Goal: Information Seeking & Learning: Learn about a topic

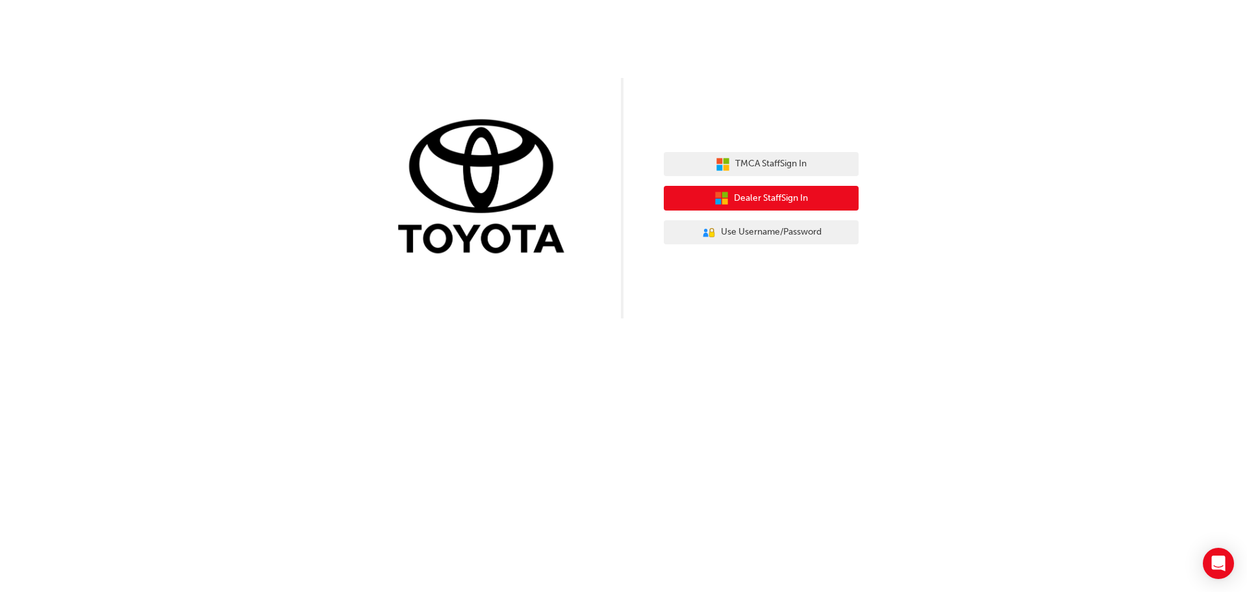
click at [770, 204] on span "Dealer Staff Sign In" at bounding box center [771, 198] width 74 height 15
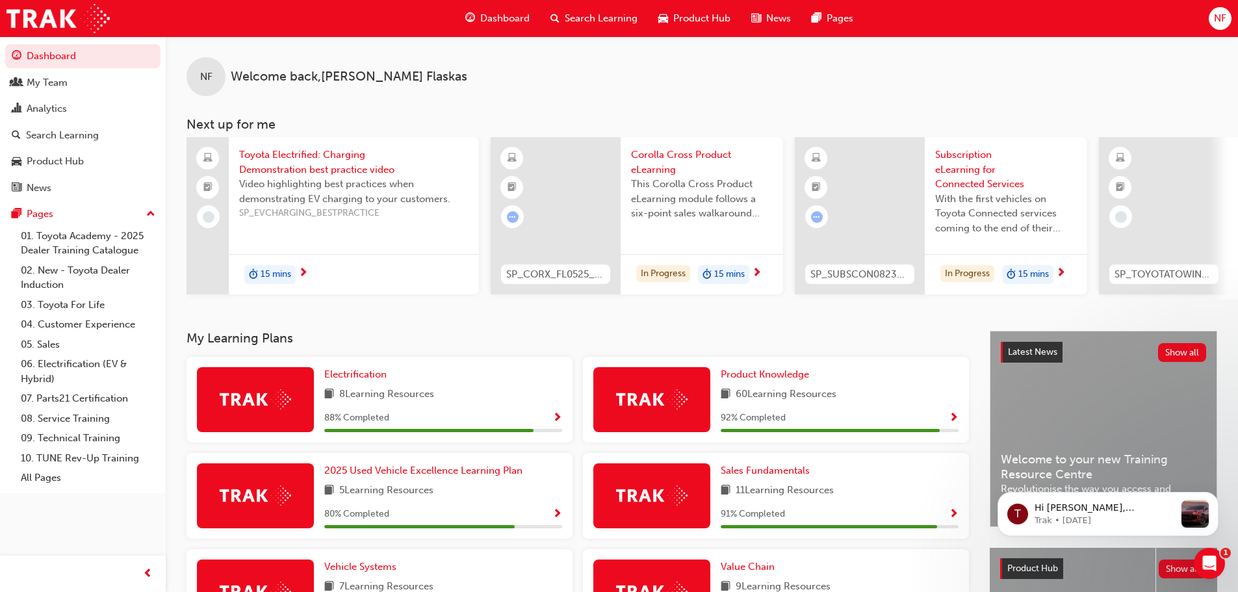
click at [596, 16] on span "Search Learning" at bounding box center [601, 18] width 73 height 15
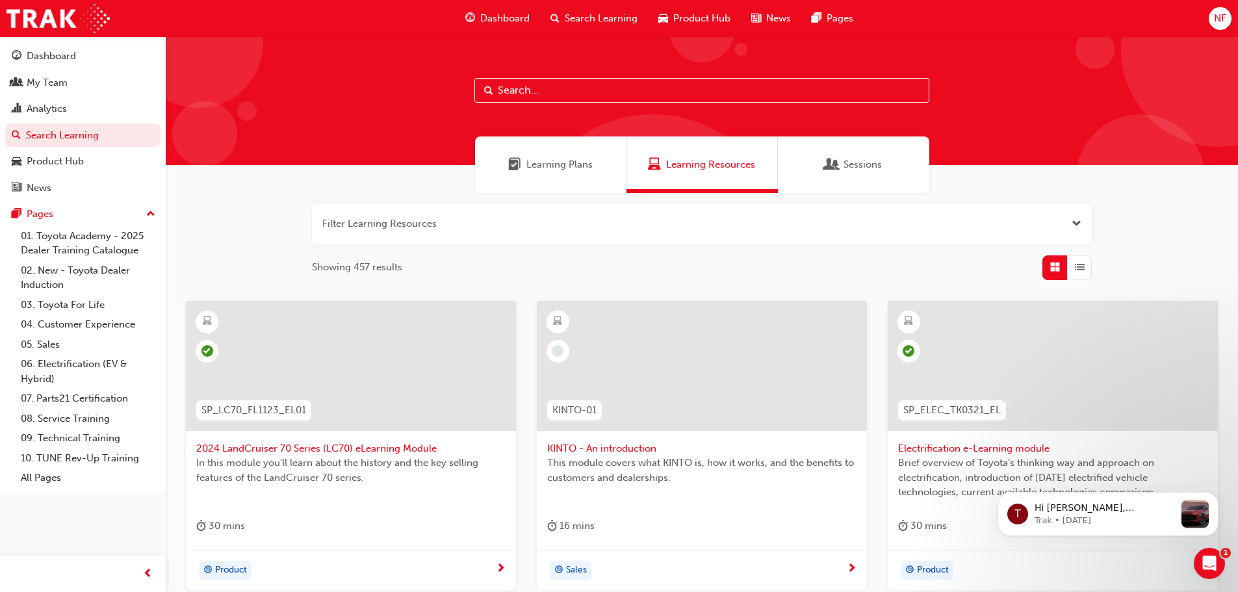
click at [563, 97] on input "text" at bounding box center [701, 90] width 455 height 25
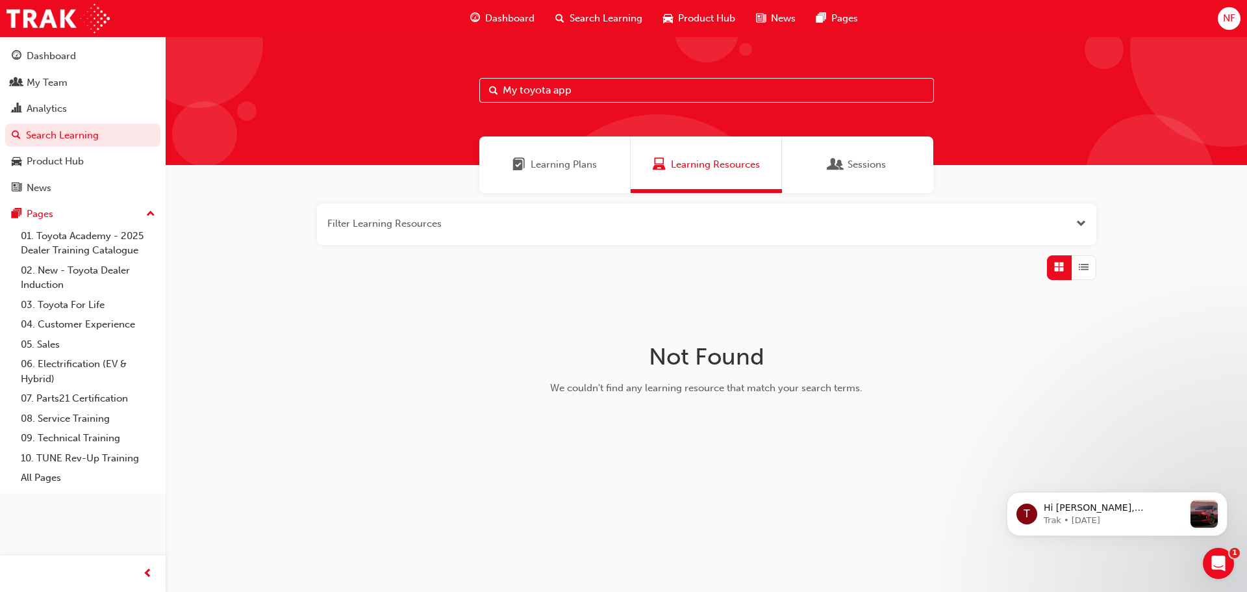
type input "My toyota app"
click at [42, 62] on div "Dashboard" at bounding box center [51, 56] width 49 height 15
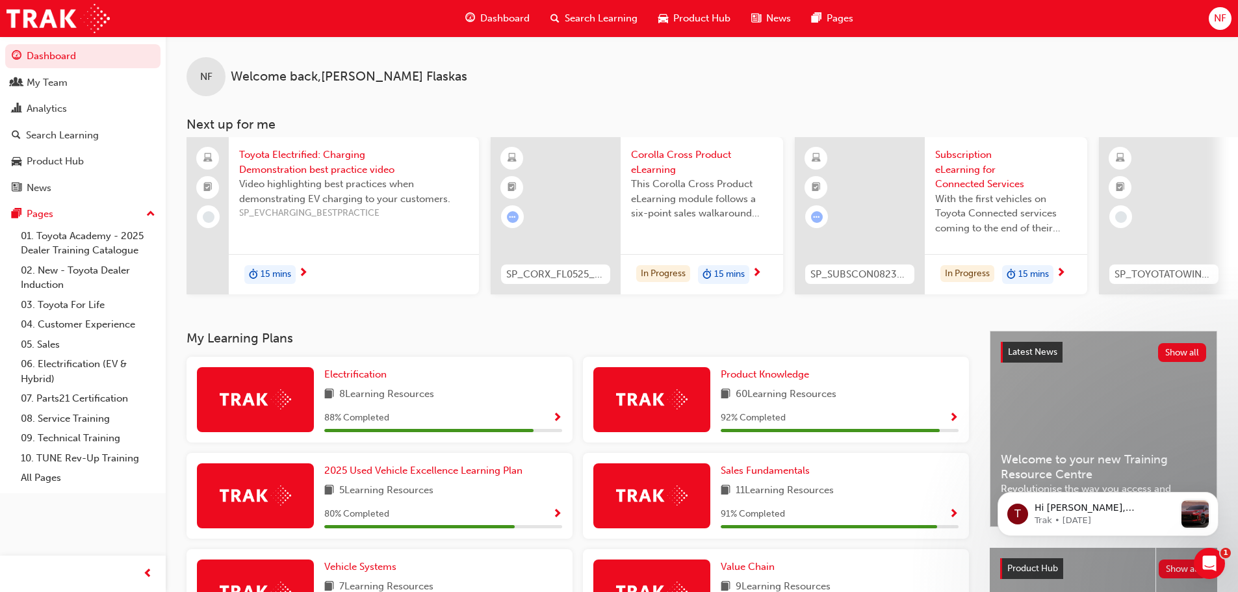
click at [494, 18] on span "Dashboard" at bounding box center [504, 18] width 49 height 15
click at [598, 23] on span "Search Learning" at bounding box center [601, 18] width 73 height 15
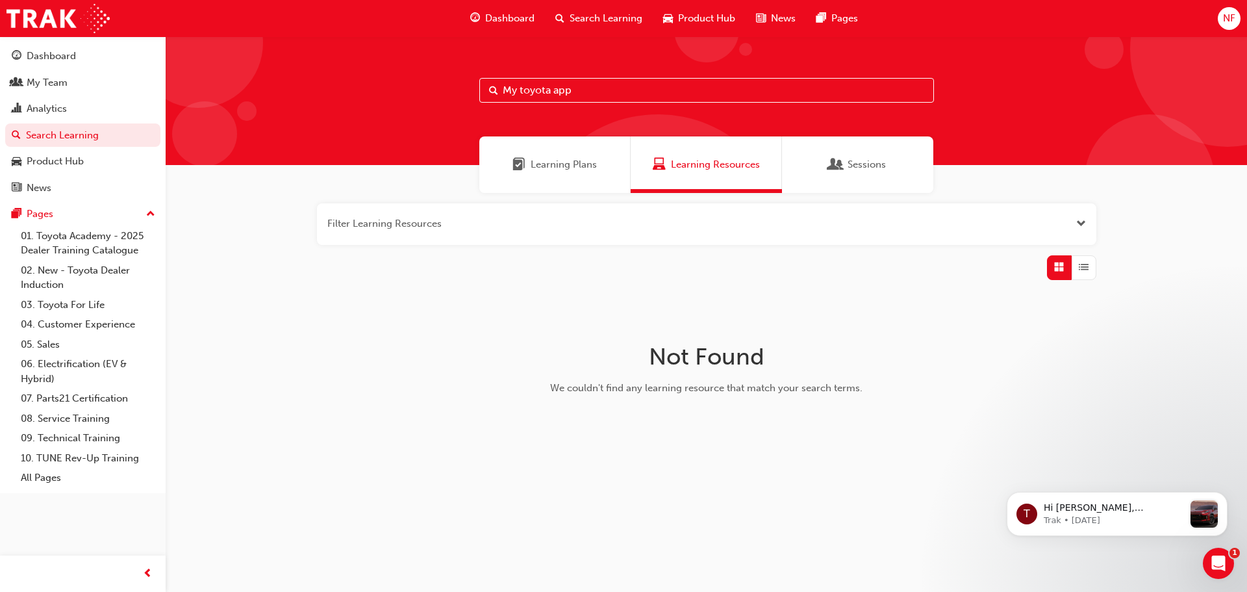
click at [587, 86] on input "My toyota app" at bounding box center [706, 90] width 455 height 25
type input "My toyota app e learning"
click at [534, 227] on button "button" at bounding box center [707, 224] width 780 height 42
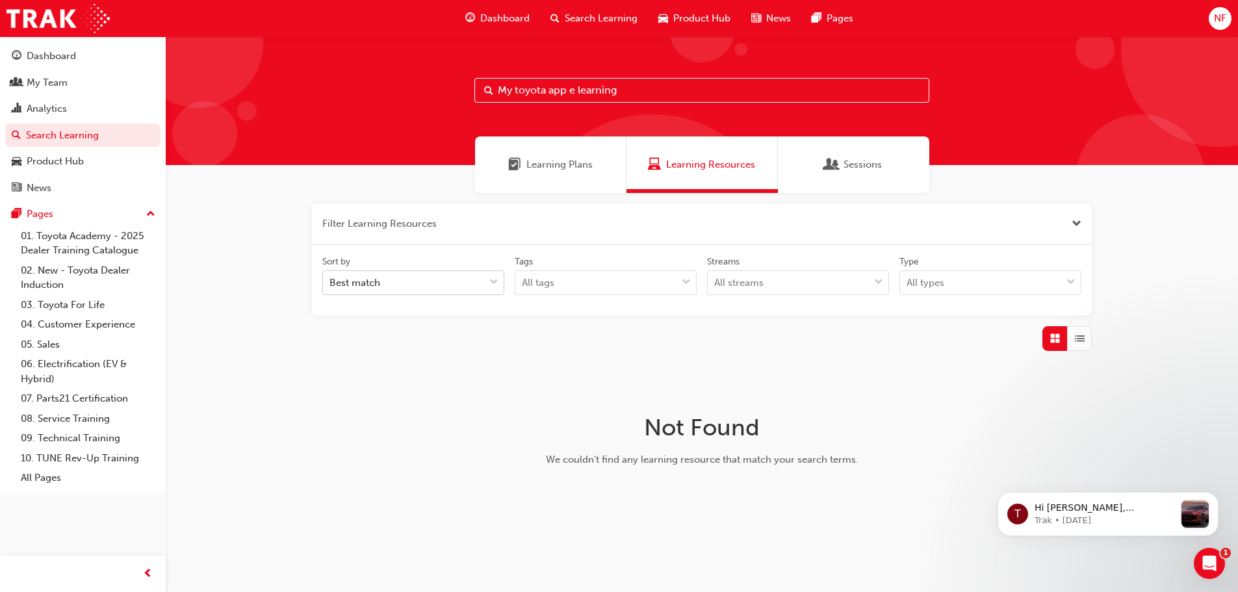
click at [496, 283] on span "down-icon" at bounding box center [493, 282] width 9 height 17
click at [331, 283] on input "Sort by Best match" at bounding box center [329, 282] width 1 height 11
click at [496, 283] on span "down-icon" at bounding box center [493, 282] width 9 height 17
click at [331, 283] on input "Sort by 0 results available. Select is focused ,type to refine list, press Down…" at bounding box center [329, 282] width 1 height 11
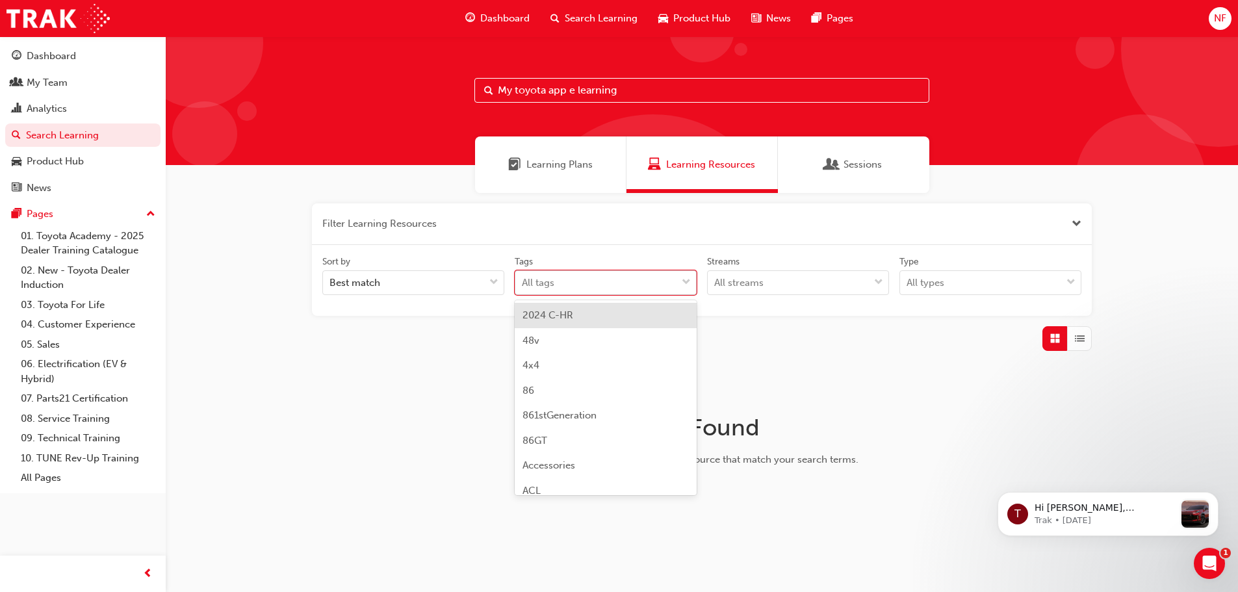
click at [685, 281] on span "down-icon" at bounding box center [686, 282] width 9 height 17
click at [523, 281] on input "Tags option 2024 C-HR focused, 1 of 189. 189 results available. Use Up and Down…" at bounding box center [522, 282] width 1 height 11
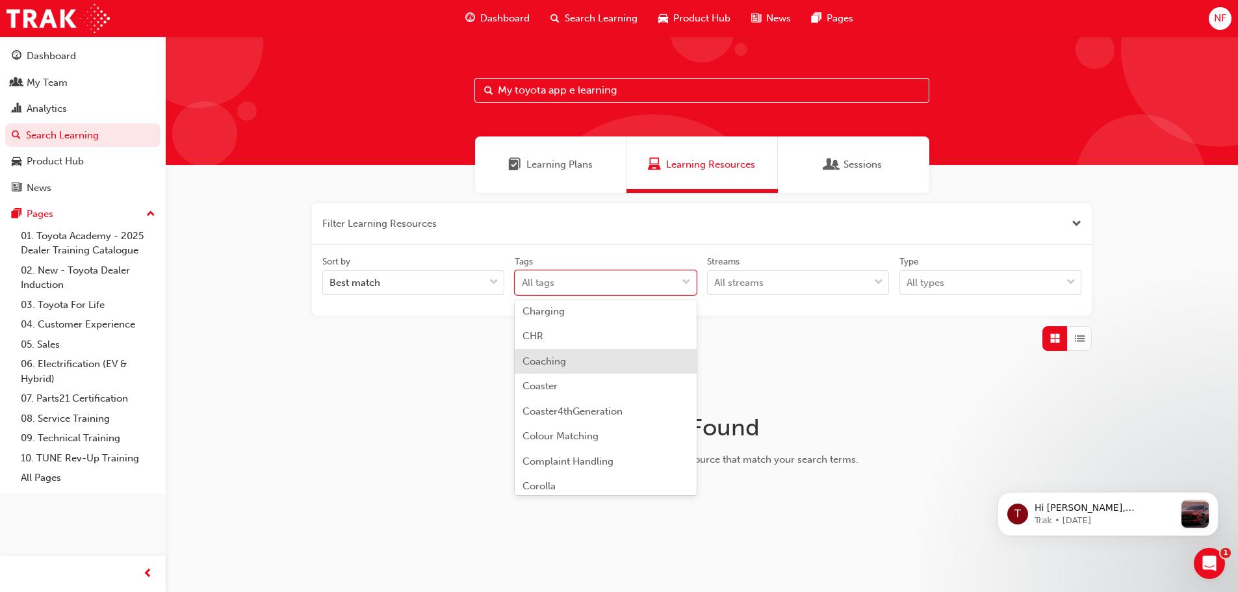
scroll to position [715, 0]
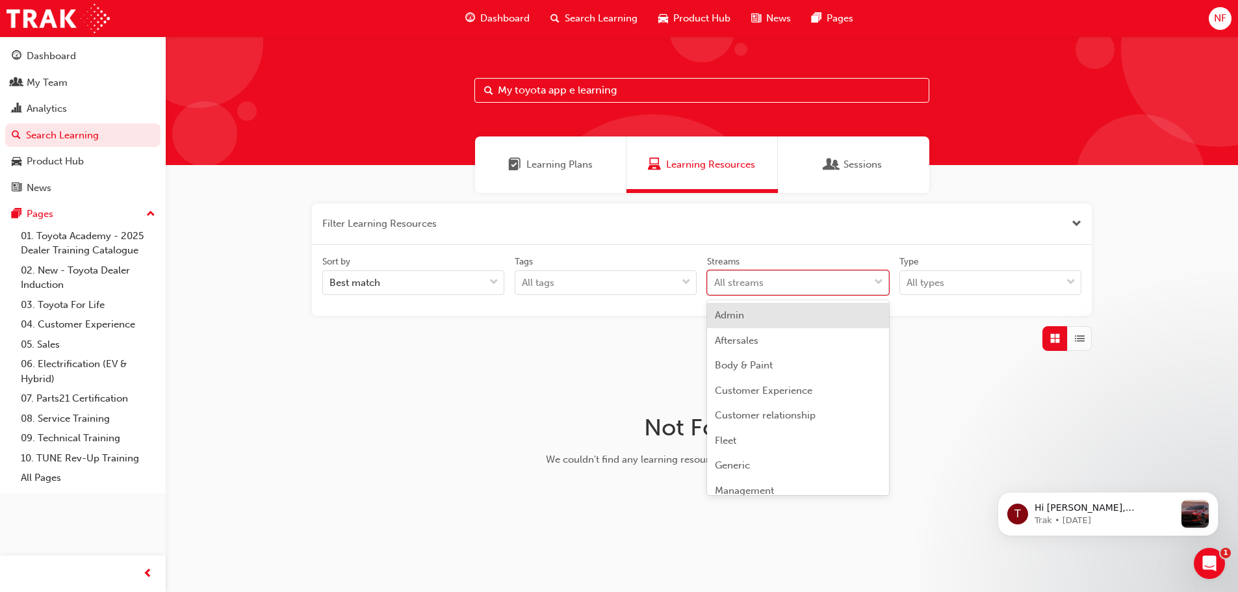
click at [878, 285] on span "down-icon" at bounding box center [878, 282] width 9 height 17
click at [715, 285] on input "Streams option Admin focused, 1 of 23. 23 results available. Use Up and Down to…" at bounding box center [714, 282] width 1 height 11
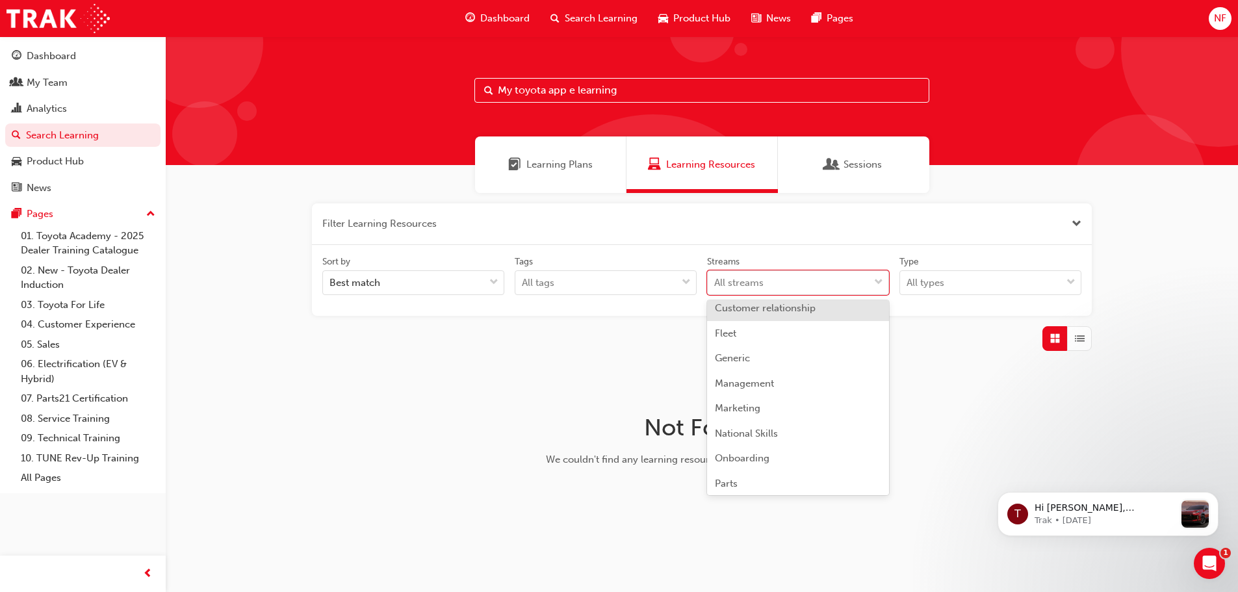
scroll to position [130, 0]
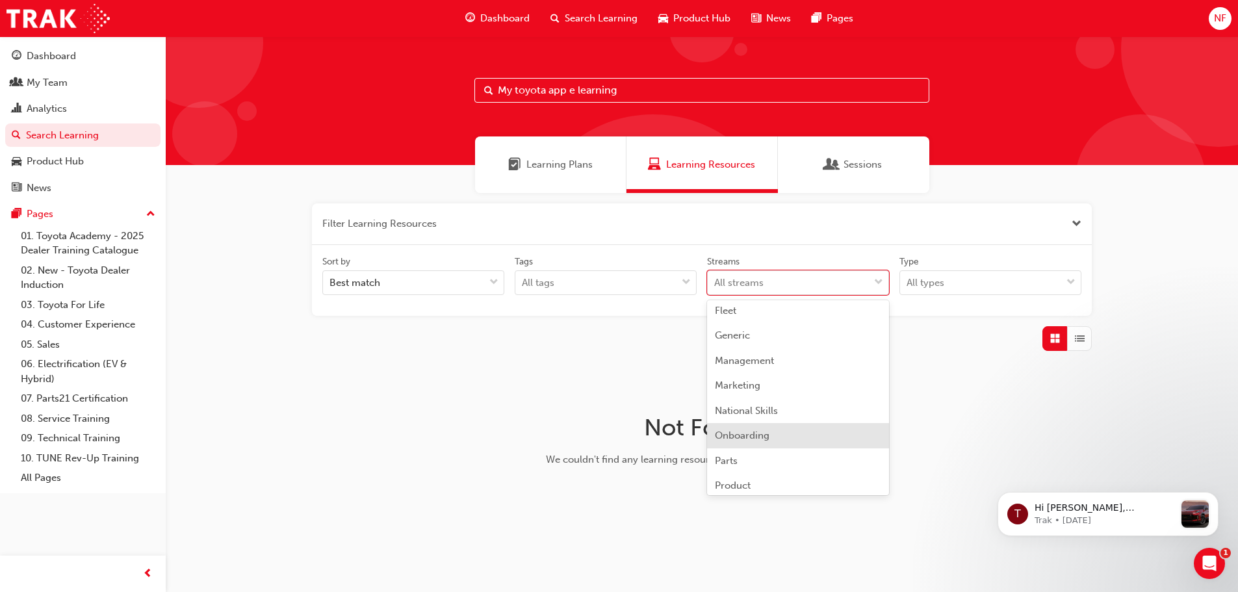
click at [743, 436] on span "Onboarding" at bounding box center [742, 435] width 55 height 12
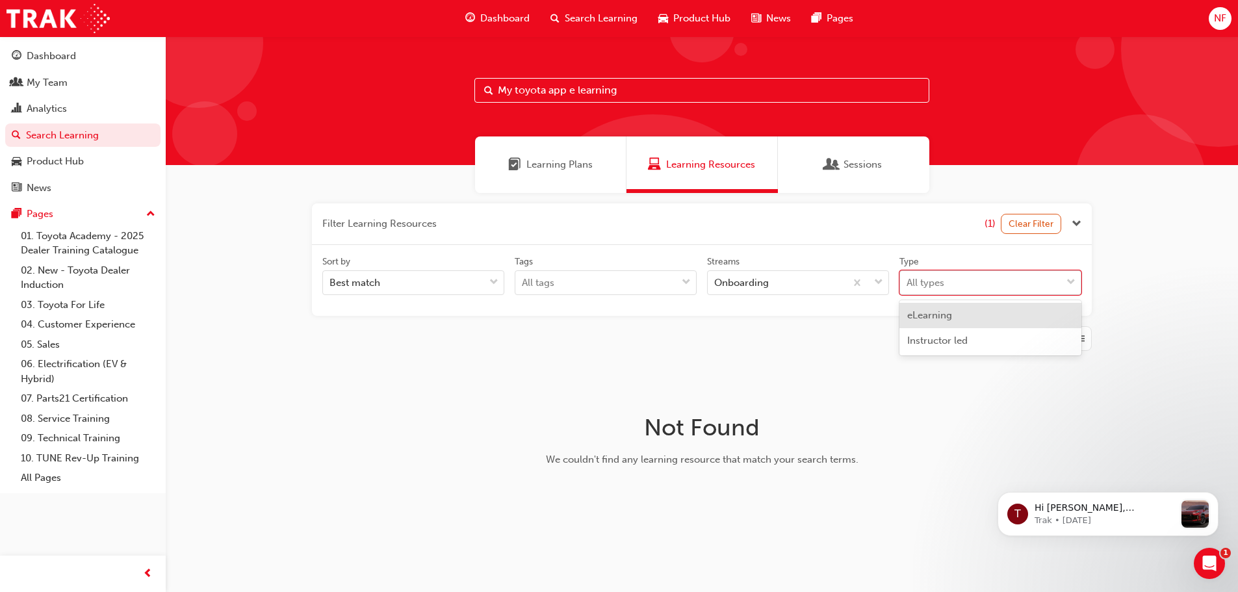
click at [1069, 279] on span "down-icon" at bounding box center [1070, 282] width 9 height 17
click at [908, 279] on input "Type option eLearning focused, 1 of 2. 2 results available. Use Up and Down to …" at bounding box center [906, 282] width 1 height 11
click at [999, 320] on div "eLearning" at bounding box center [990, 315] width 182 height 25
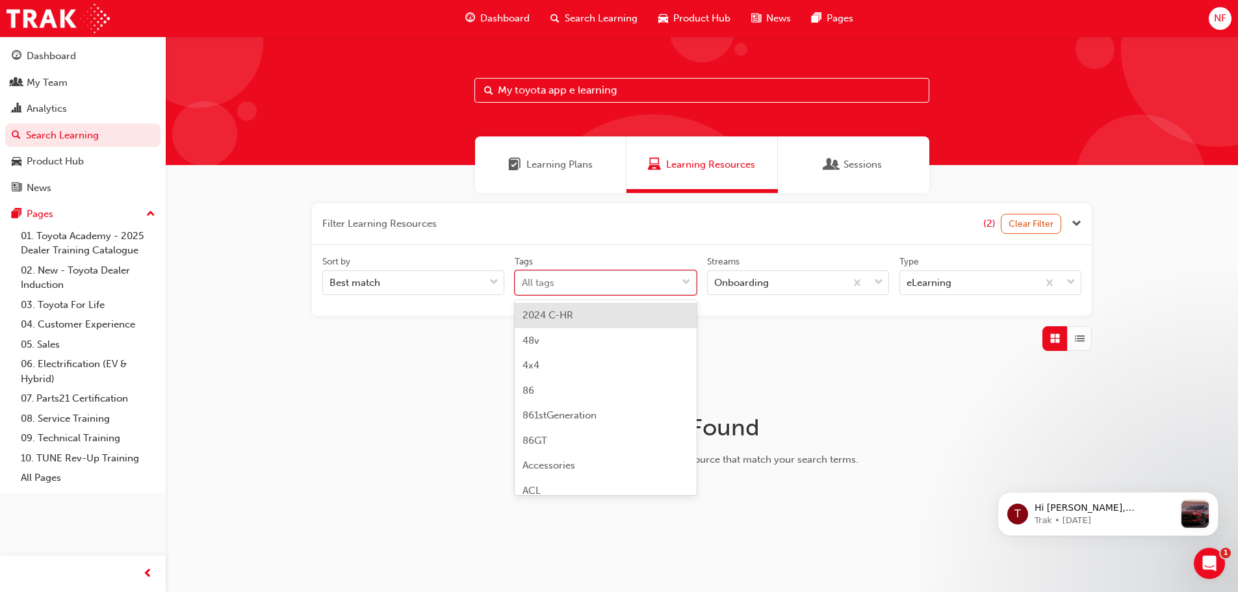
click at [685, 282] on span "down-icon" at bounding box center [686, 282] width 9 height 17
click at [523, 282] on input "Tags option 2024 C-HR focused, 1 of 189. 189 results available. Use Up and Down…" at bounding box center [522, 282] width 1 height 11
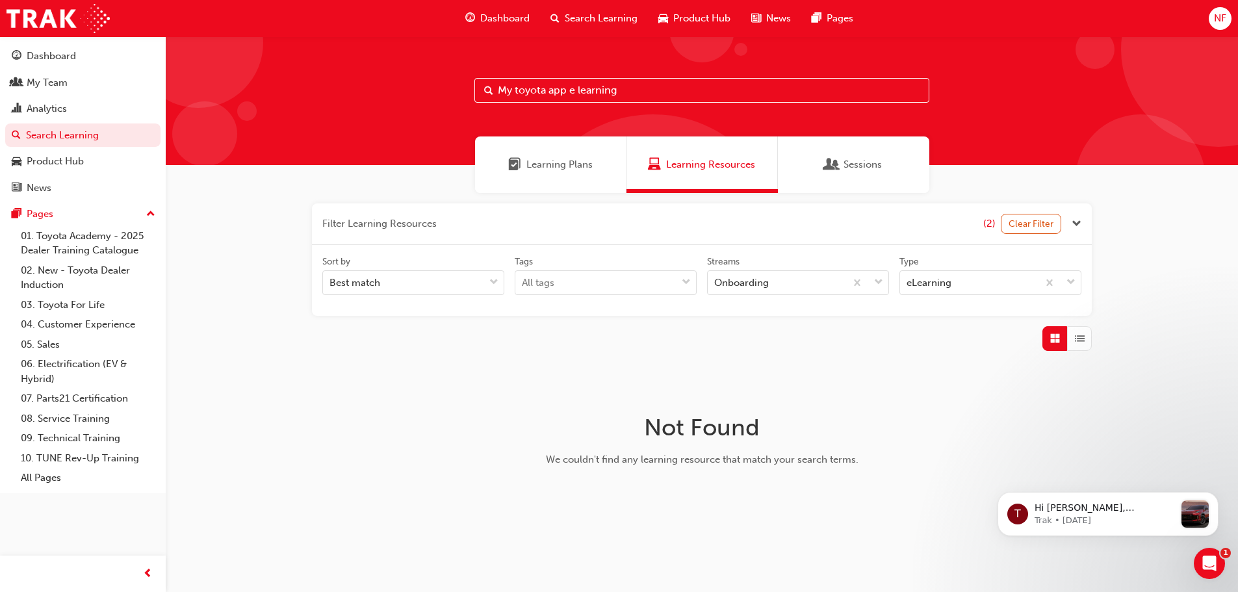
click at [389, 315] on div "Filter Learning Resources (2) Clear Filter Sort by Best match Tags All tags Str…" at bounding box center [702, 277] width 780 height 148
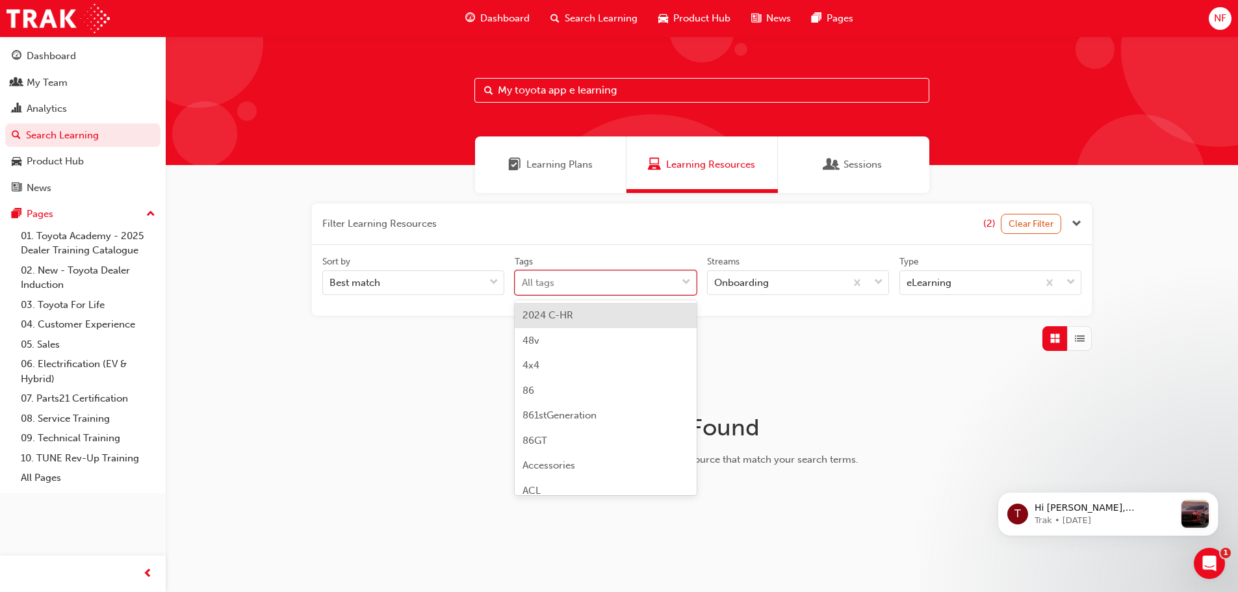
click at [688, 281] on span "down-icon" at bounding box center [686, 282] width 9 height 17
click at [523, 281] on input "Tags option 2024 C-HR focused, 1 of 189. 189 results available. Use Up and Down…" at bounding box center [522, 282] width 1 height 11
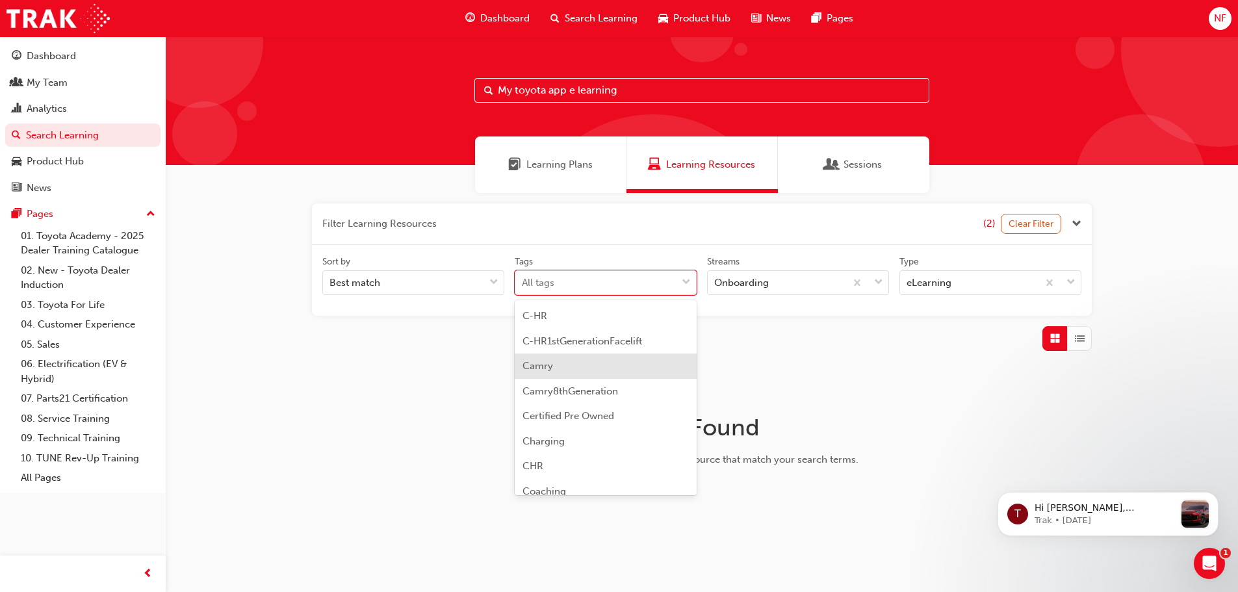
click at [546, 168] on span "Learning Plans" at bounding box center [559, 164] width 66 height 15
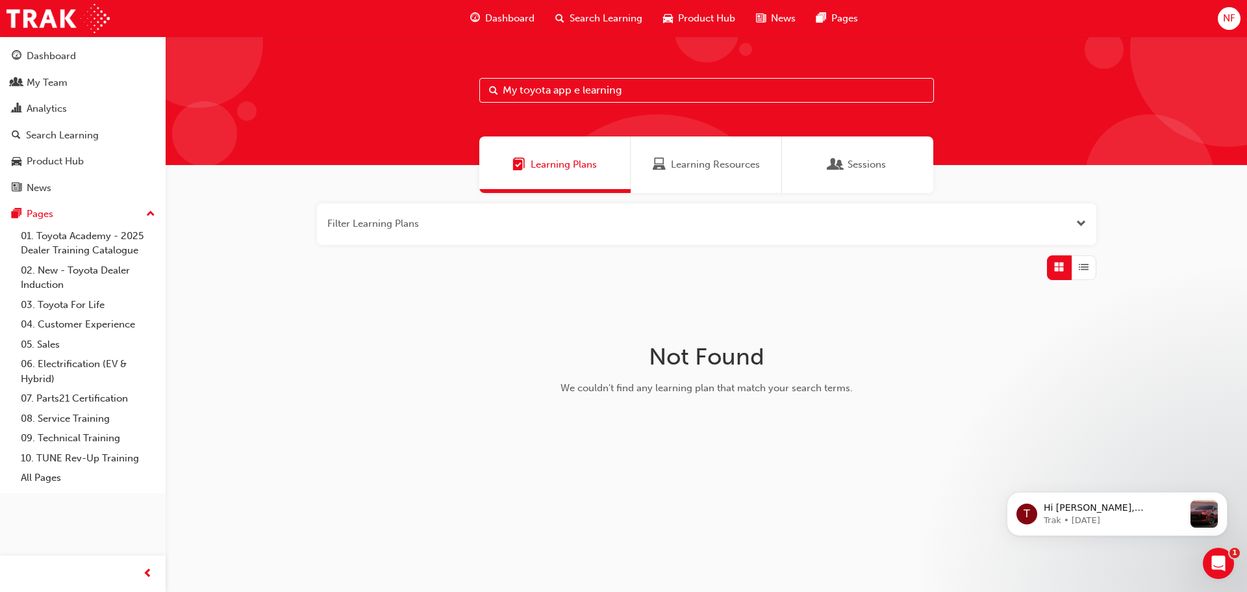
click at [426, 213] on button "button" at bounding box center [707, 224] width 780 height 42
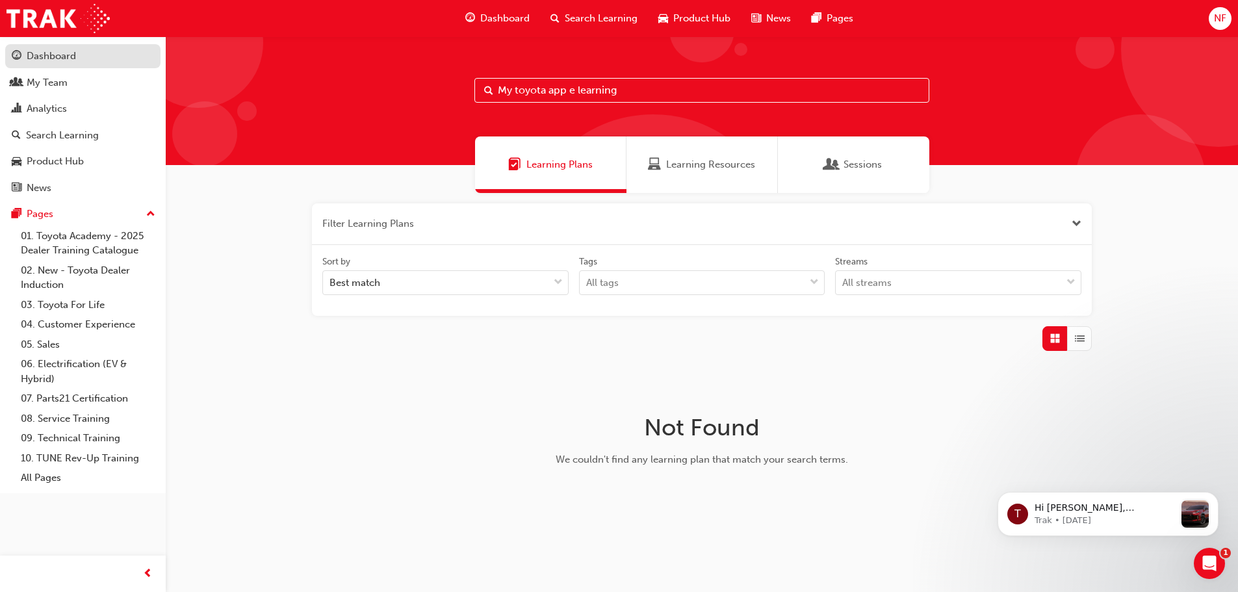
click at [60, 59] on div "Dashboard" at bounding box center [51, 56] width 49 height 15
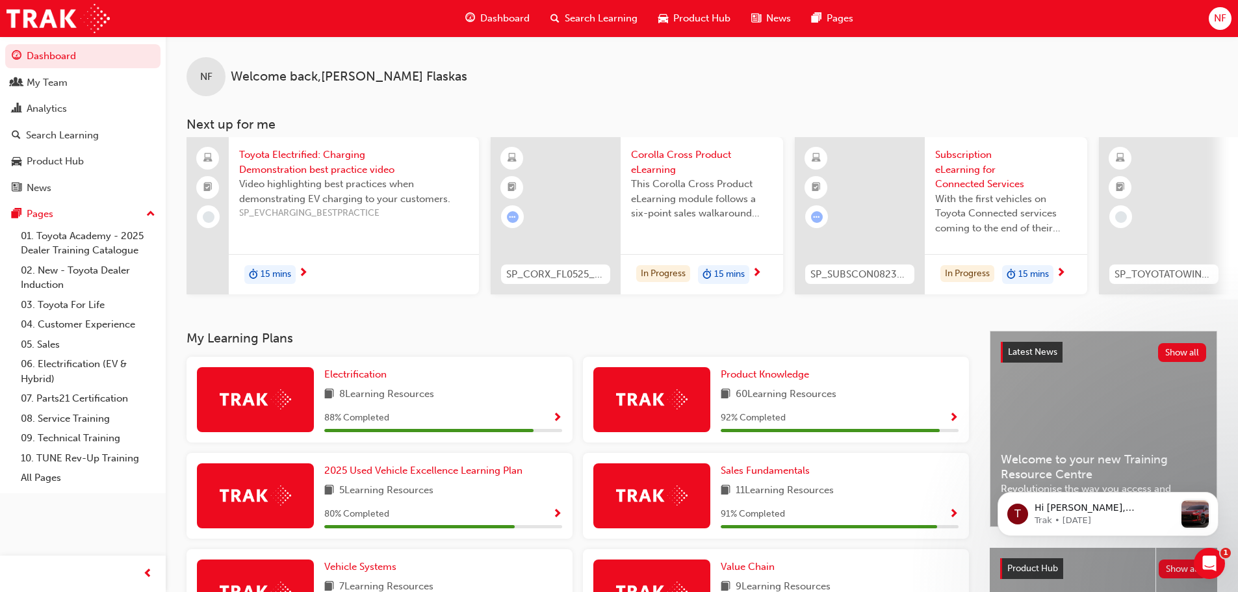
drag, startPoint x: 632, startPoint y: 496, endPoint x: 619, endPoint y: 268, distance: 228.4
click at [573, 11] on span "Search Learning" at bounding box center [601, 18] width 73 height 15
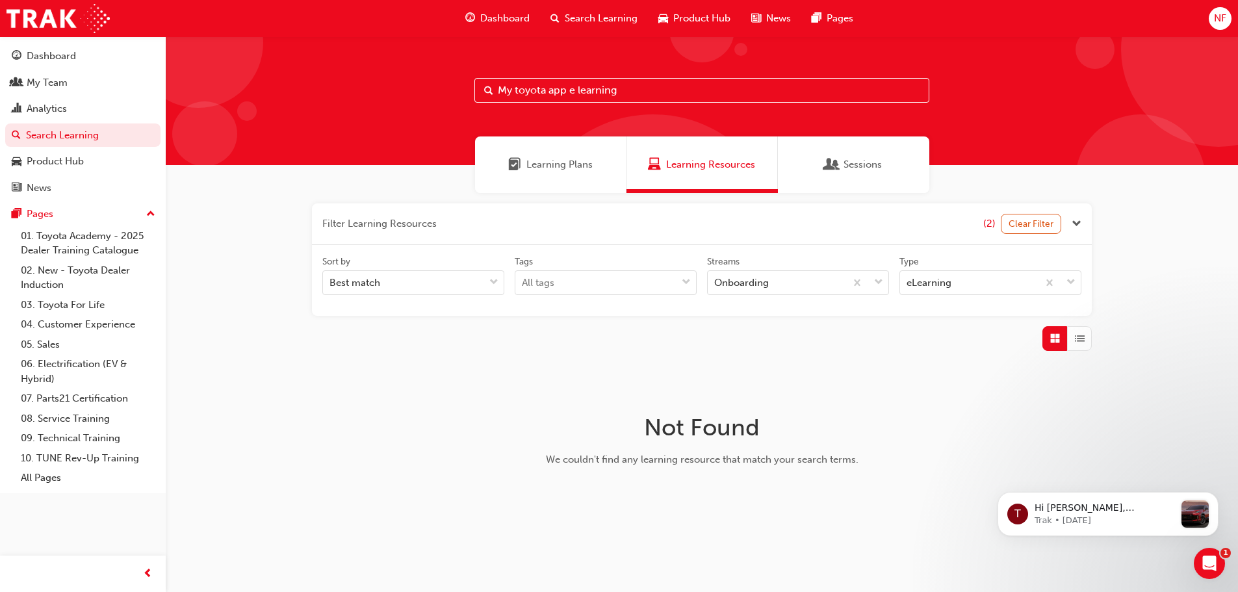
click at [634, 92] on input "My toyota app e learning" at bounding box center [701, 90] width 455 height 25
drag, startPoint x: 634, startPoint y: 92, endPoint x: 494, endPoint y: 94, distance: 140.3
click at [494, 94] on input "My toyota app e learning" at bounding box center [701, 90] width 455 height 25
click at [607, 92] on input "connected" at bounding box center [701, 90] width 455 height 25
click at [577, 168] on span "Learning Plans" at bounding box center [559, 164] width 66 height 15
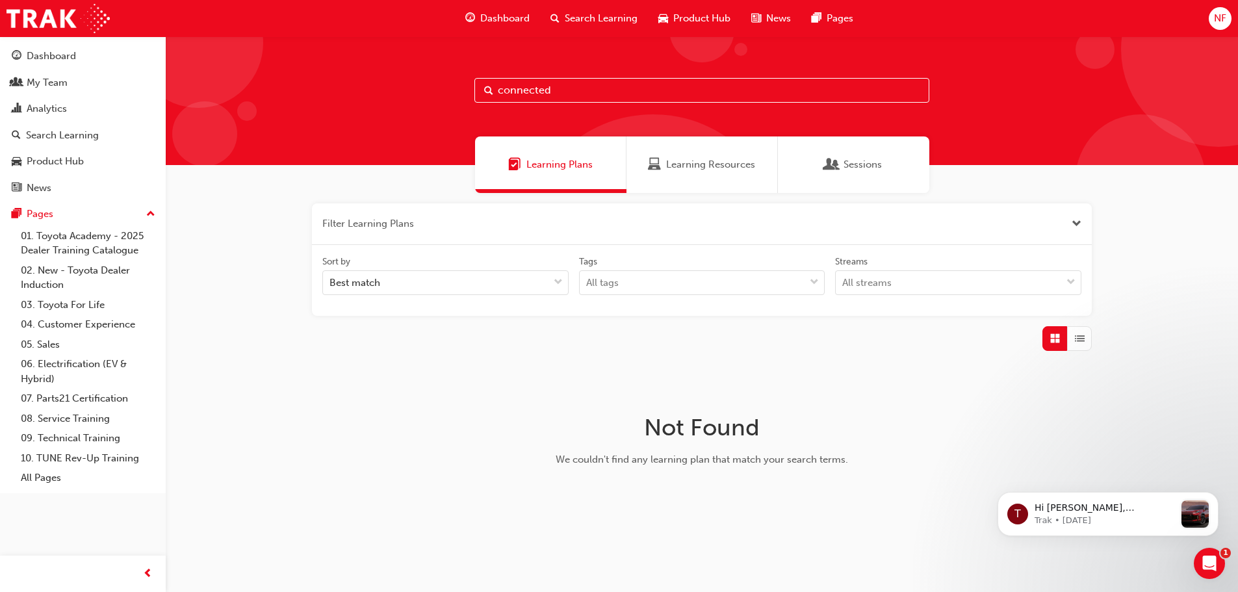
click at [632, 94] on input "connected" at bounding box center [701, 90] width 455 height 25
click at [740, 172] on div "Learning Resources" at bounding box center [701, 164] width 151 height 57
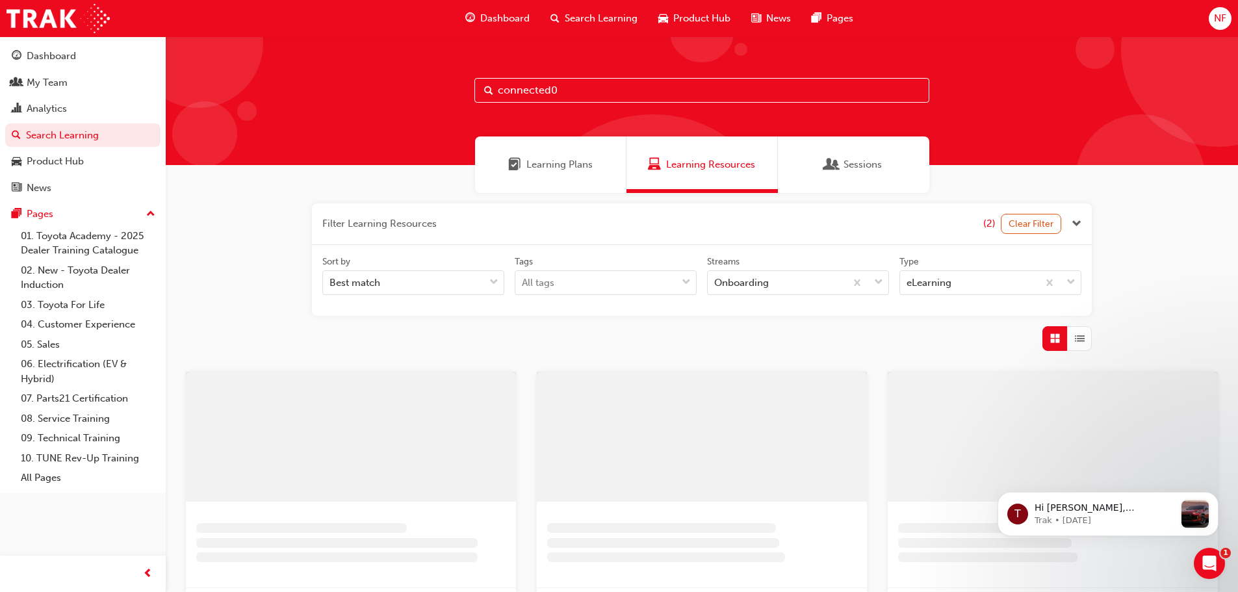
click at [626, 136] on link "Learning Resources" at bounding box center [701, 164] width 151 height 57
click at [882, 168] on div "Sessions" at bounding box center [853, 164] width 151 height 57
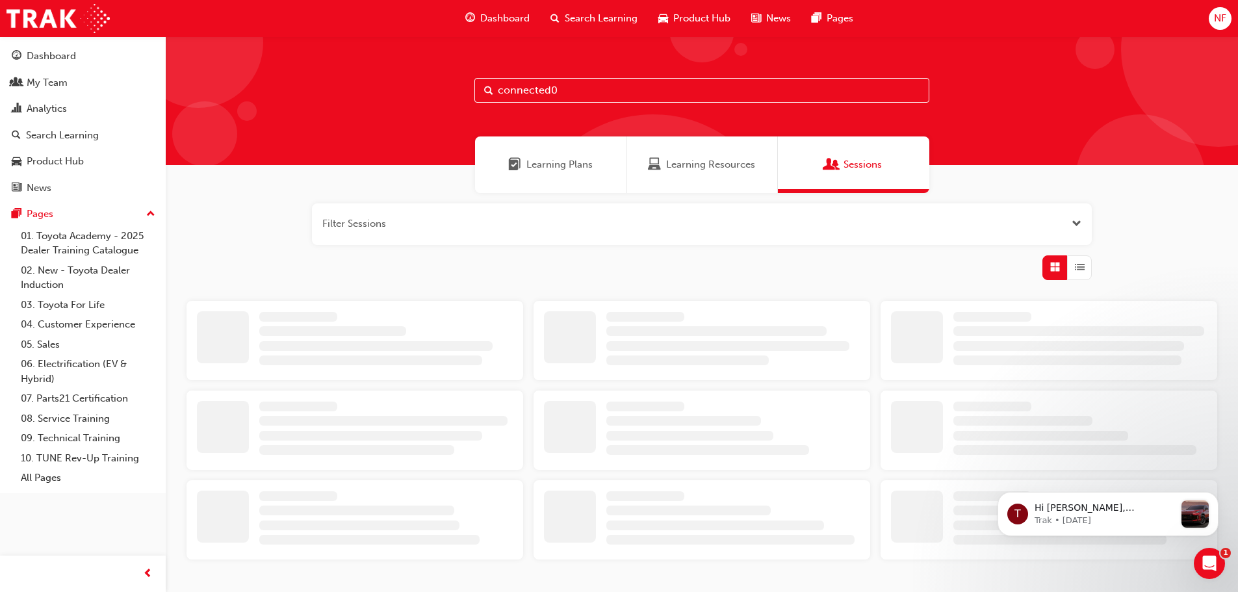
click at [778, 136] on link "Sessions" at bounding box center [853, 164] width 151 height 57
click at [656, 93] on input "connected0" at bounding box center [701, 90] width 455 height 25
type input "connected"
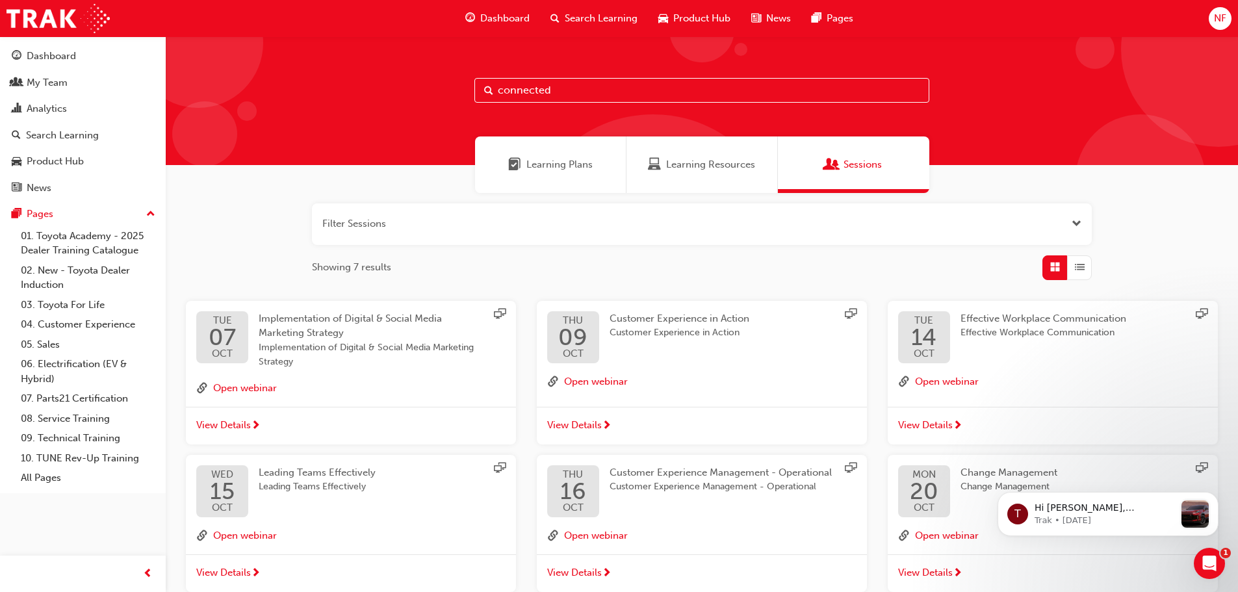
click at [691, 173] on div "Learning Resources" at bounding box center [701, 164] width 151 height 57
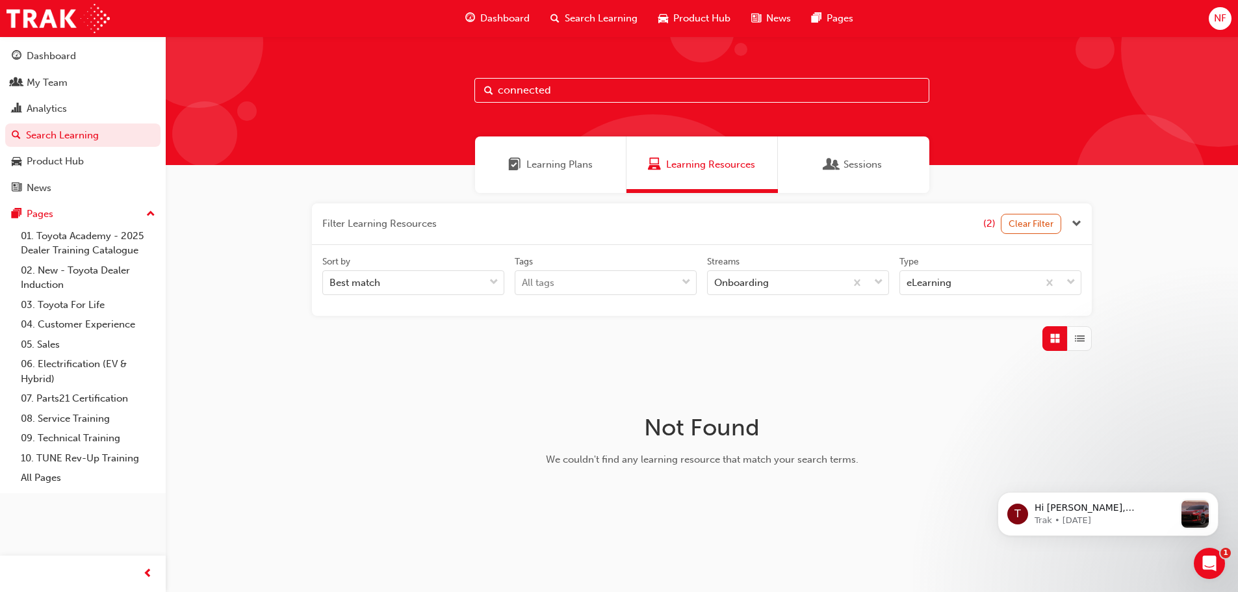
click at [626, 136] on link "Learning Resources" at bounding box center [701, 164] width 151 height 57
click at [535, 170] on span "Learning Plans" at bounding box center [559, 164] width 66 height 15
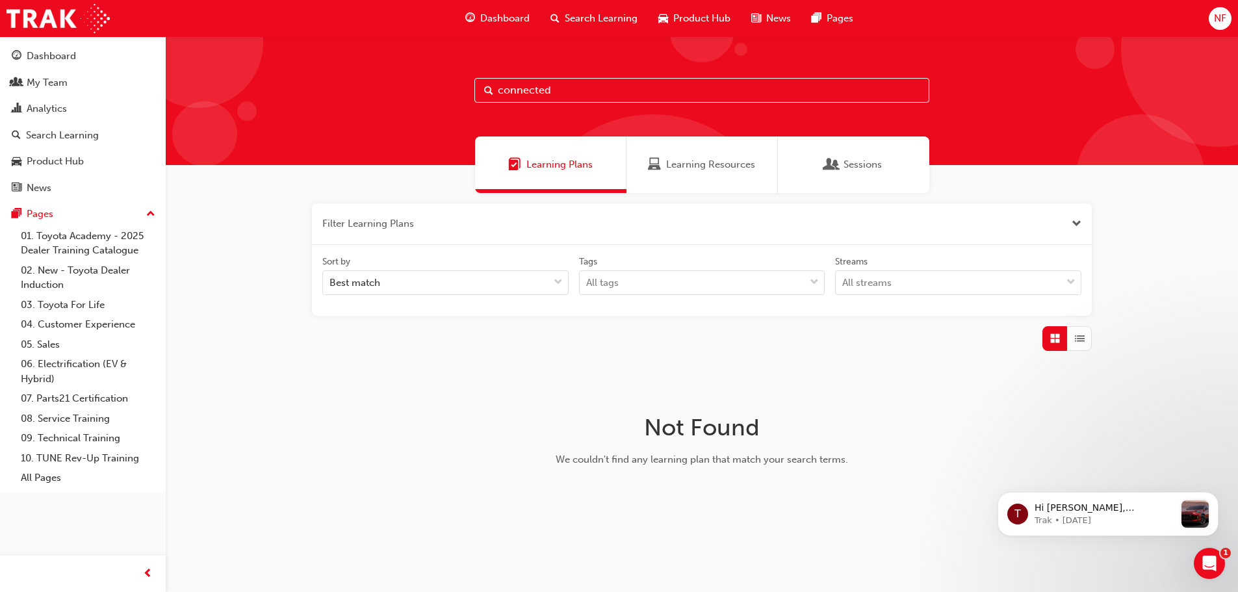
click at [825, 169] on span "Sessions" at bounding box center [831, 164] width 13 height 15
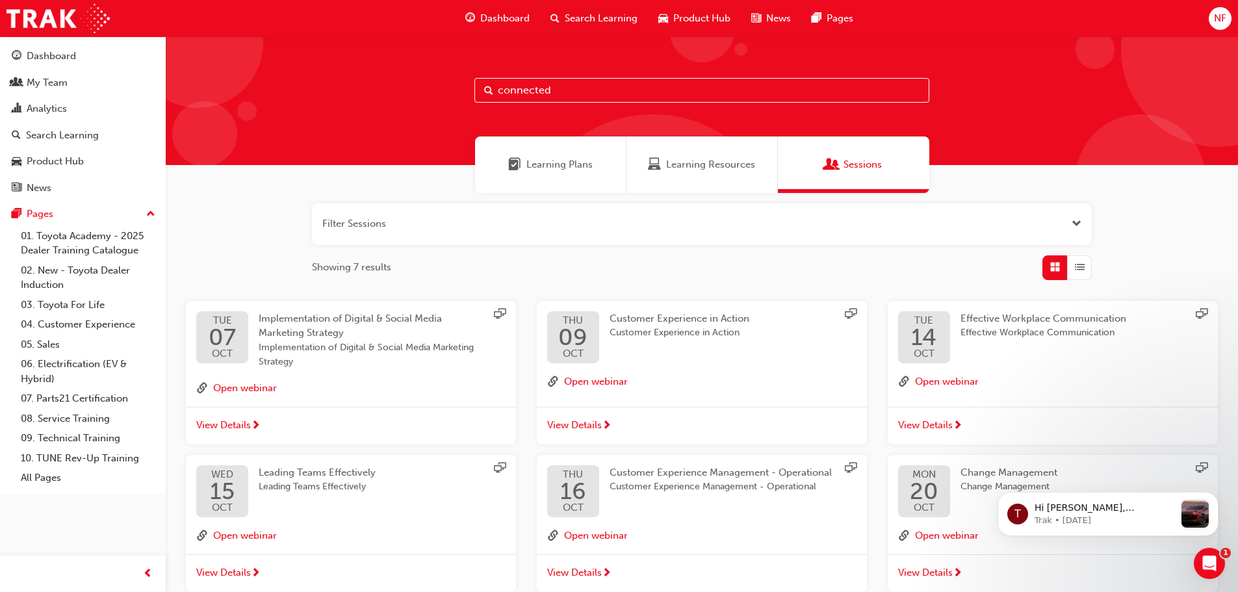
drag, startPoint x: 604, startPoint y: 86, endPoint x: 476, endPoint y: 86, distance: 128.0
click at [476, 86] on input "connected" at bounding box center [701, 90] width 455 height 25
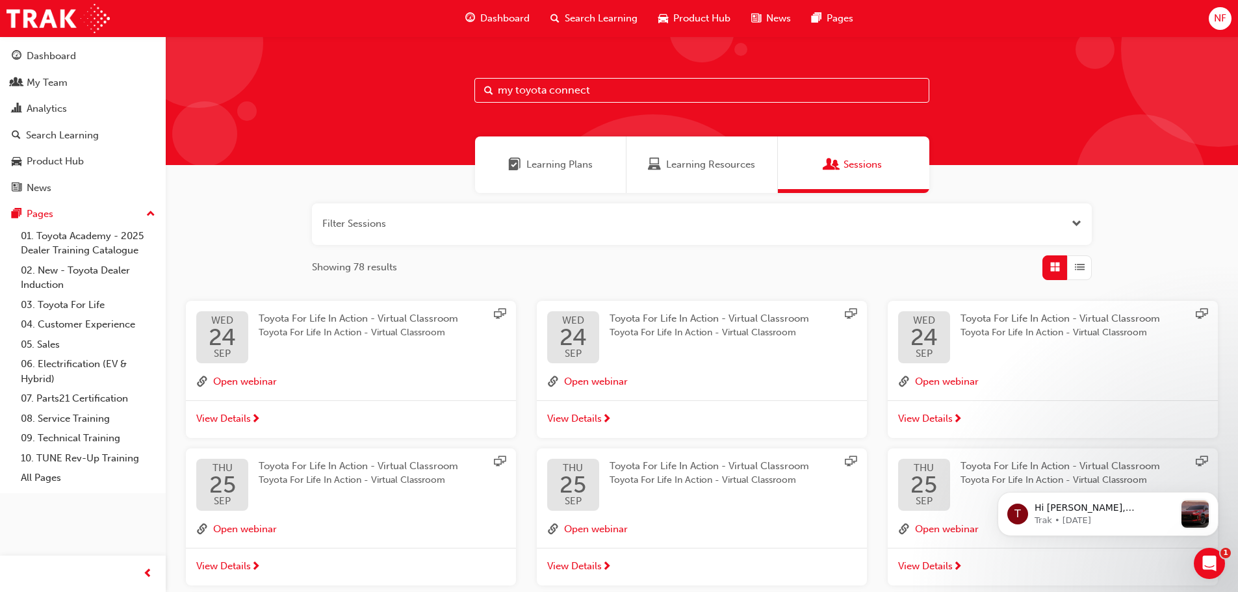
type input "my toyota connect"
click at [570, 156] on div "Learning Plans" at bounding box center [550, 164] width 151 height 57
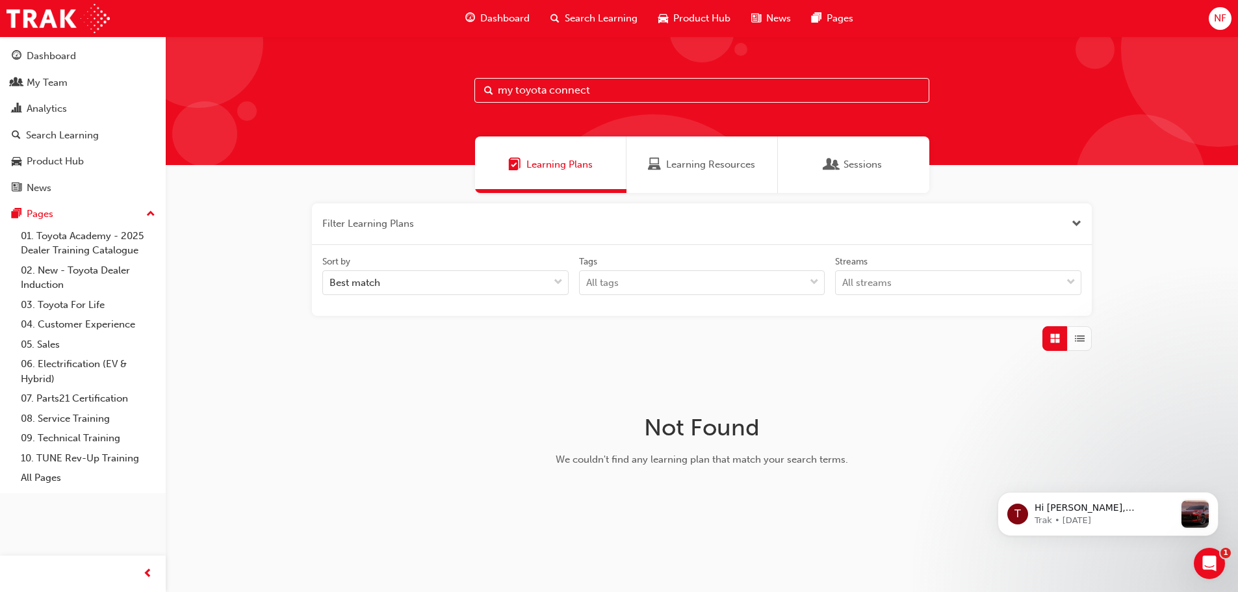
click at [665, 167] on div "Learning Resources" at bounding box center [701, 164] width 107 height 15
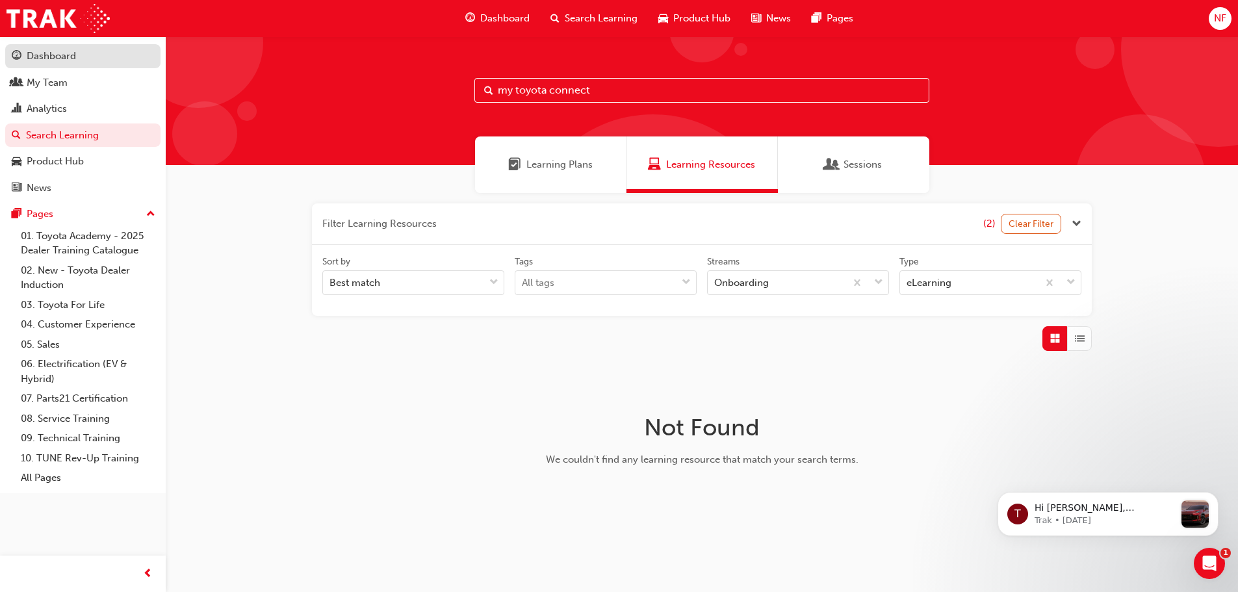
click at [62, 61] on div "Dashboard" at bounding box center [51, 56] width 49 height 15
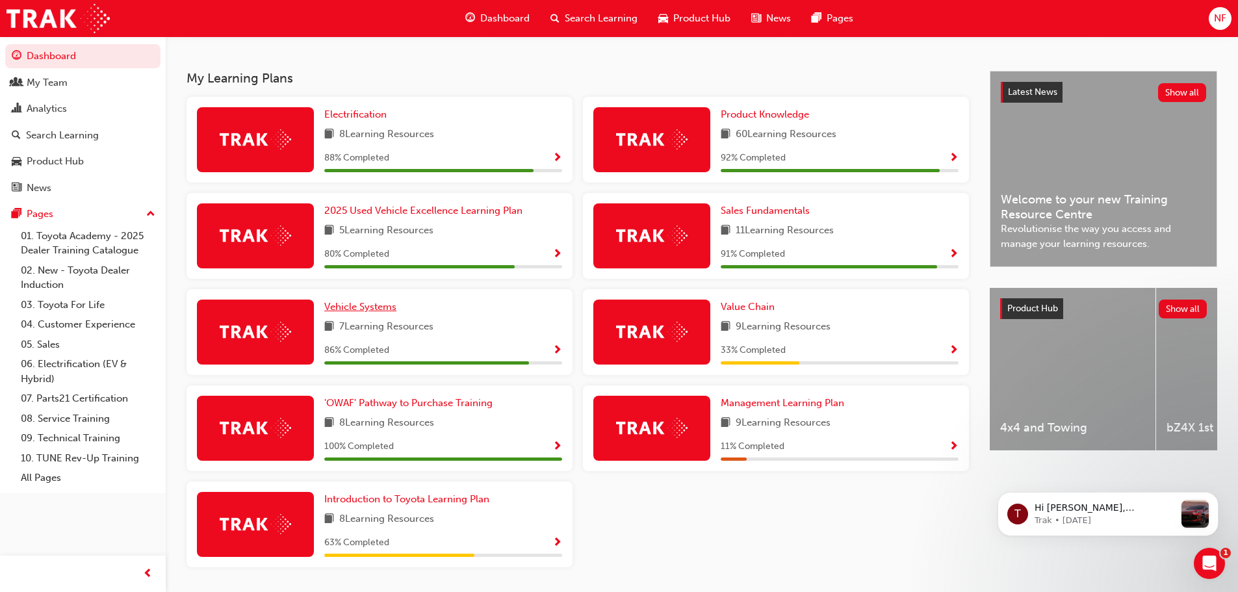
scroll to position [304, 0]
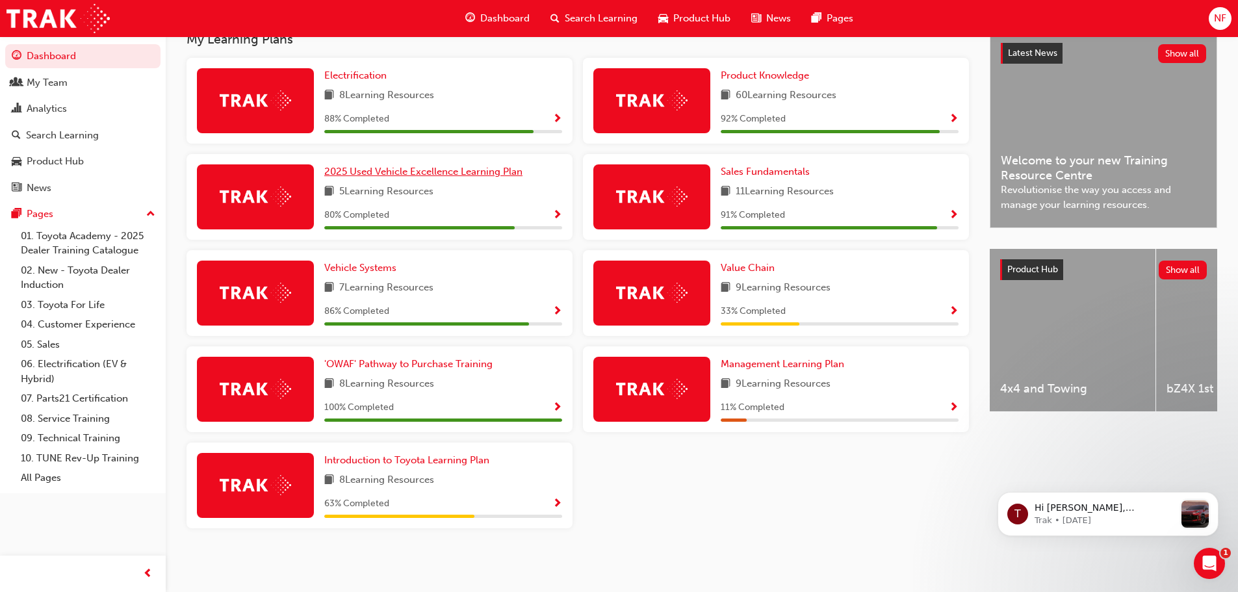
click at [385, 170] on span "2025 Used Vehicle Excellence Learning Plan" at bounding box center [423, 172] width 198 height 12
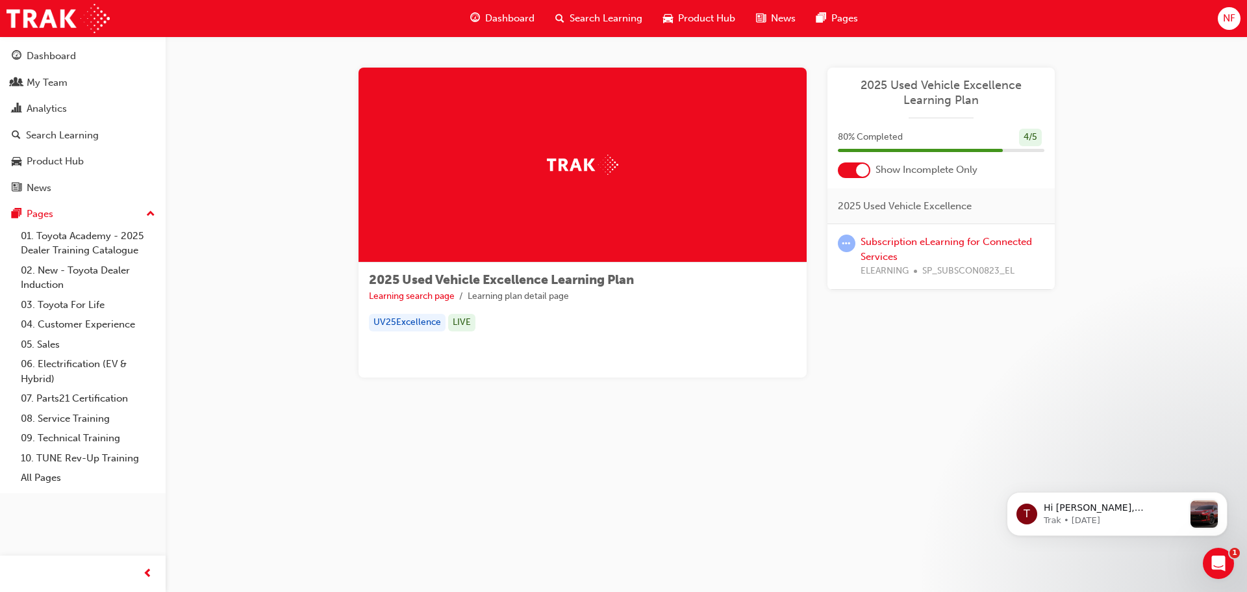
click at [496, 18] on span "Dashboard" at bounding box center [509, 18] width 49 height 15
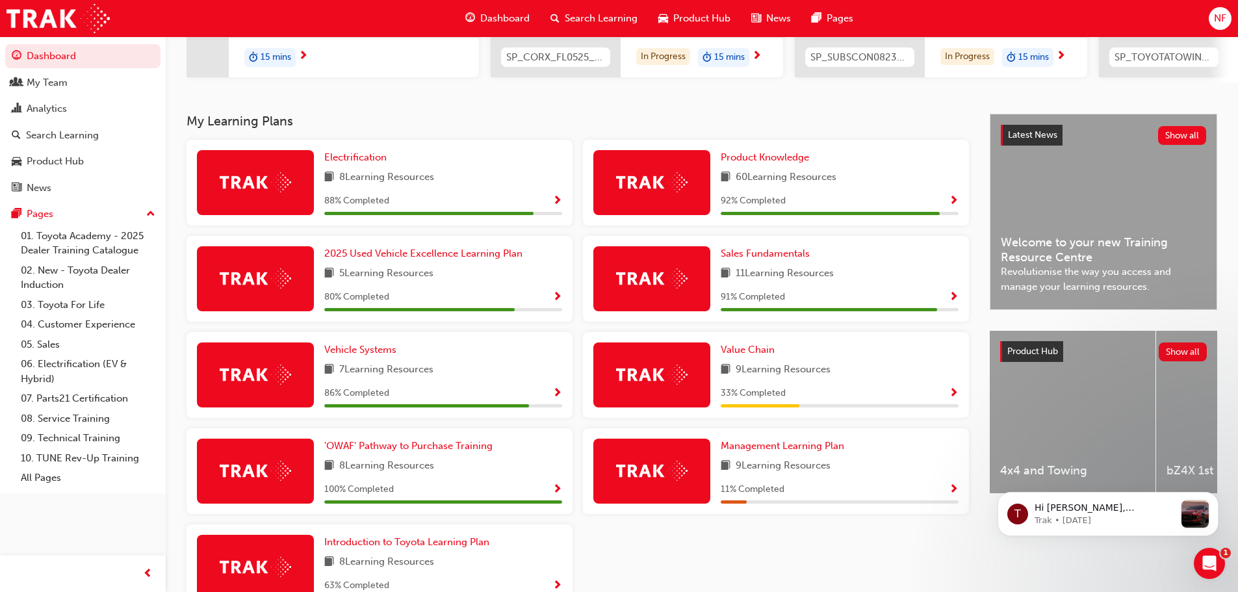
scroll to position [304, 0]
